Goal: Communication & Community: Answer question/provide support

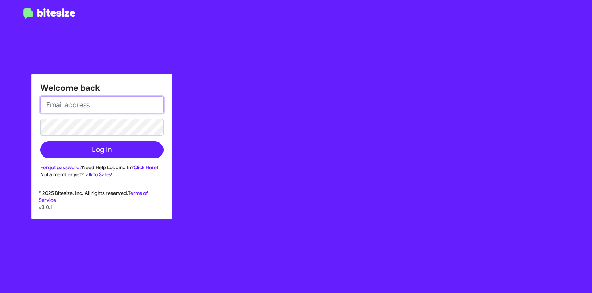
click at [111, 104] on input "email" at bounding box center [101, 105] width 123 height 17
type input "[EMAIL_ADDRESS][DOMAIN_NAME]"
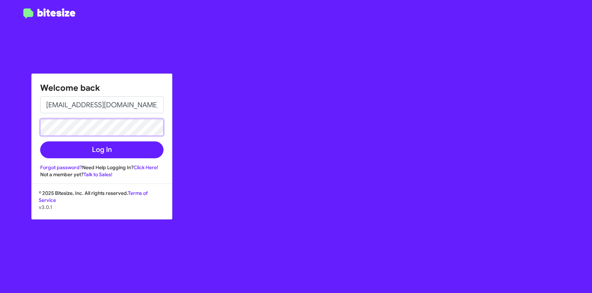
click at [40, 142] on button "Log In" at bounding box center [101, 150] width 123 height 17
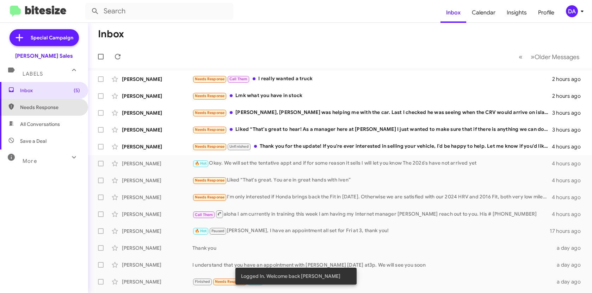
click at [47, 107] on span "Needs Response" at bounding box center [50, 107] width 60 height 7
type input "in:needs-response"
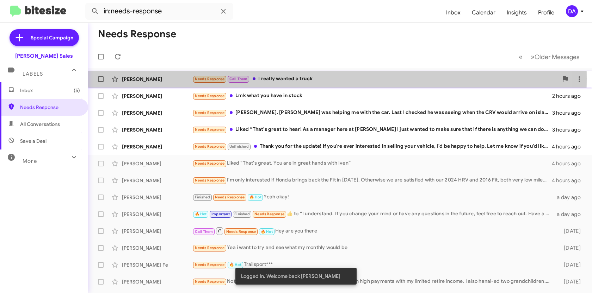
click at [266, 79] on div "Needs Response Call Them I really wanted a truck" at bounding box center [375, 79] width 366 height 8
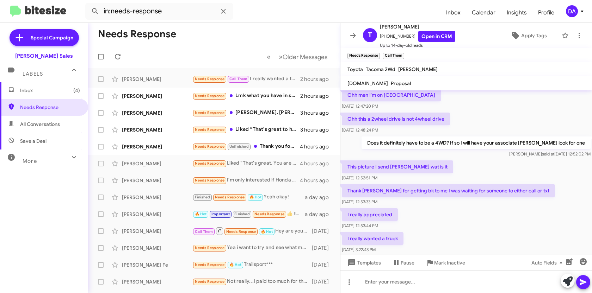
scroll to position [48, 0]
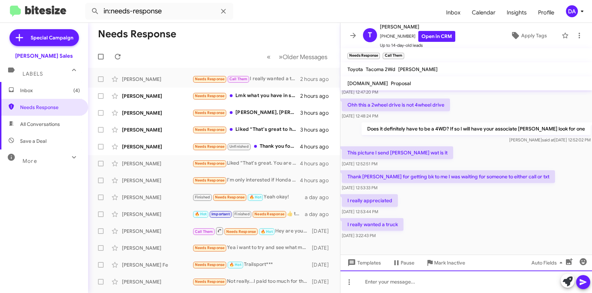
click at [440, 284] on div at bounding box center [466, 282] width 252 height 23
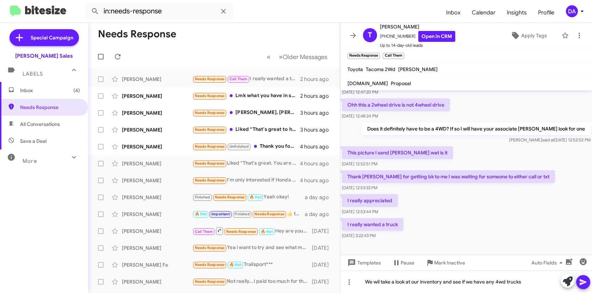
click at [585, 280] on icon at bounding box center [583, 282] width 8 height 8
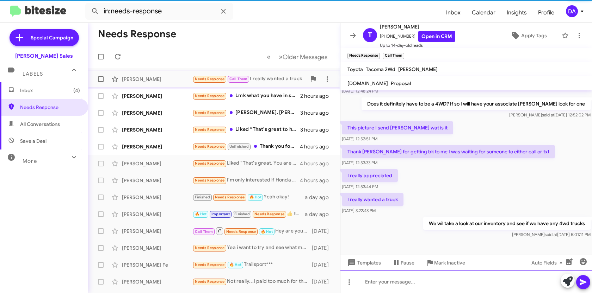
scroll to position [74, 0]
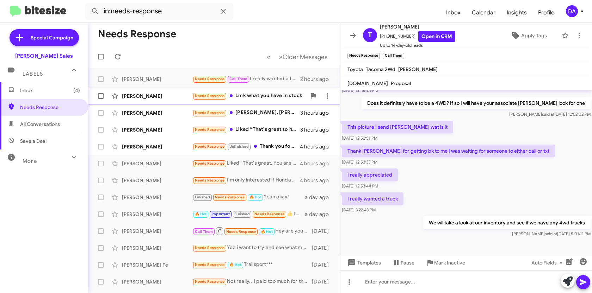
click at [146, 98] on div "[PERSON_NAME]" at bounding box center [157, 96] width 70 height 7
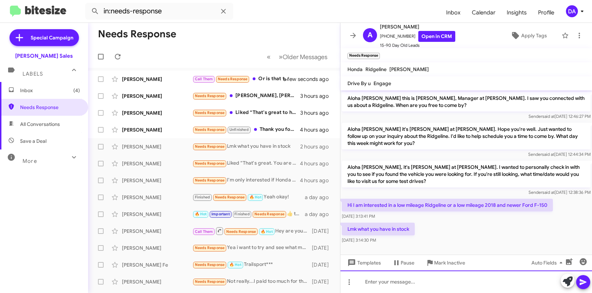
click at [392, 283] on div at bounding box center [466, 282] width 252 height 23
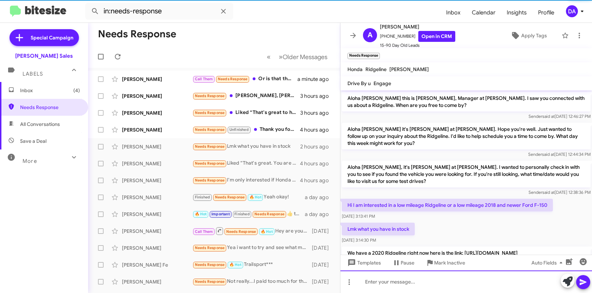
scroll to position [32, 0]
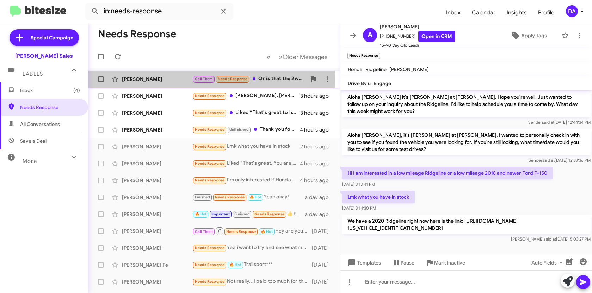
click at [142, 82] on div "[PERSON_NAME]" at bounding box center [157, 79] width 70 height 7
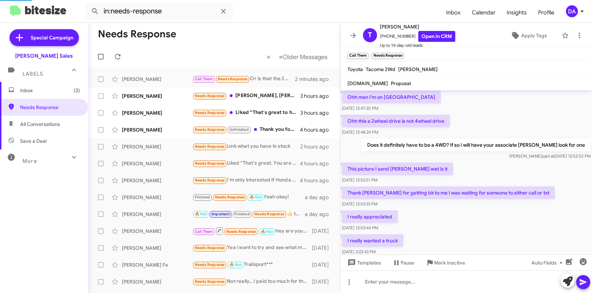
scroll to position [125, 0]
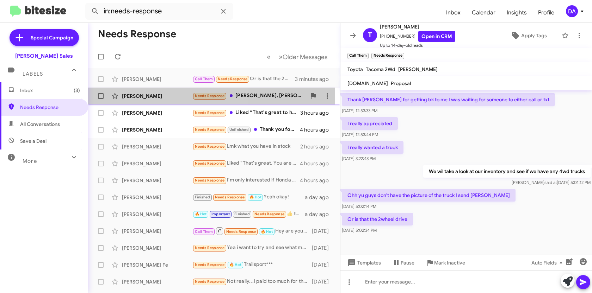
click at [157, 96] on div "[PERSON_NAME]" at bounding box center [157, 96] width 70 height 7
